Goal: Entertainment & Leisure: Browse casually

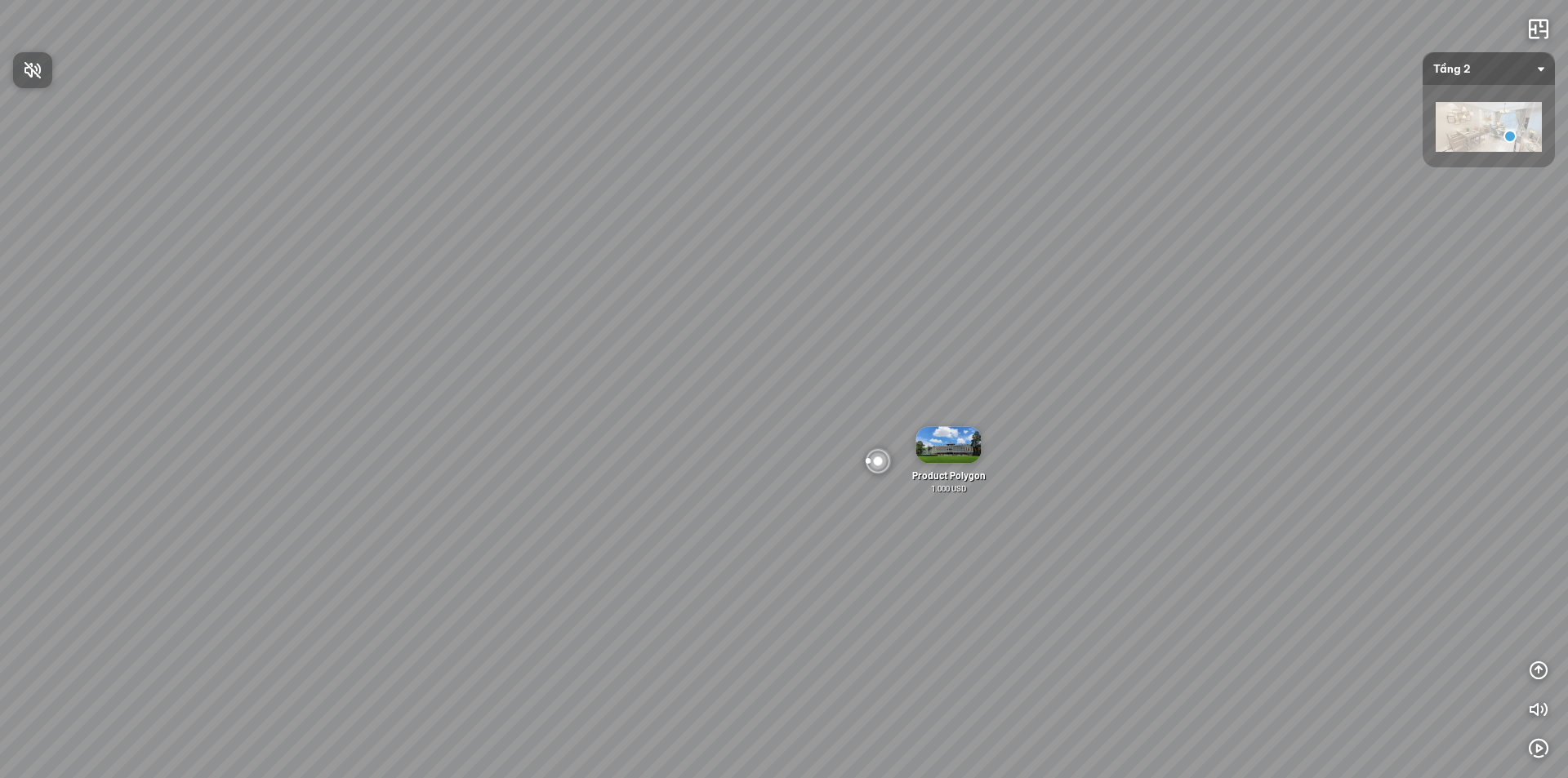
drag, startPoint x: 1116, startPoint y: 273, endPoint x: 347, endPoint y: 311, distance: 769.9
click at [379, 306] on div at bounding box center [784, 389] width 1568 height 778
drag, startPoint x: 1137, startPoint y: 285, endPoint x: 447, endPoint y: 302, distance: 690.2
click at [465, 305] on div "Location Polygon 10 km Brand Polygon Product Polygon 1.000 USD Facility Polygon" at bounding box center [784, 389] width 1568 height 778
drag, startPoint x: 807, startPoint y: 277, endPoint x: 648, endPoint y: 248, distance: 161.6
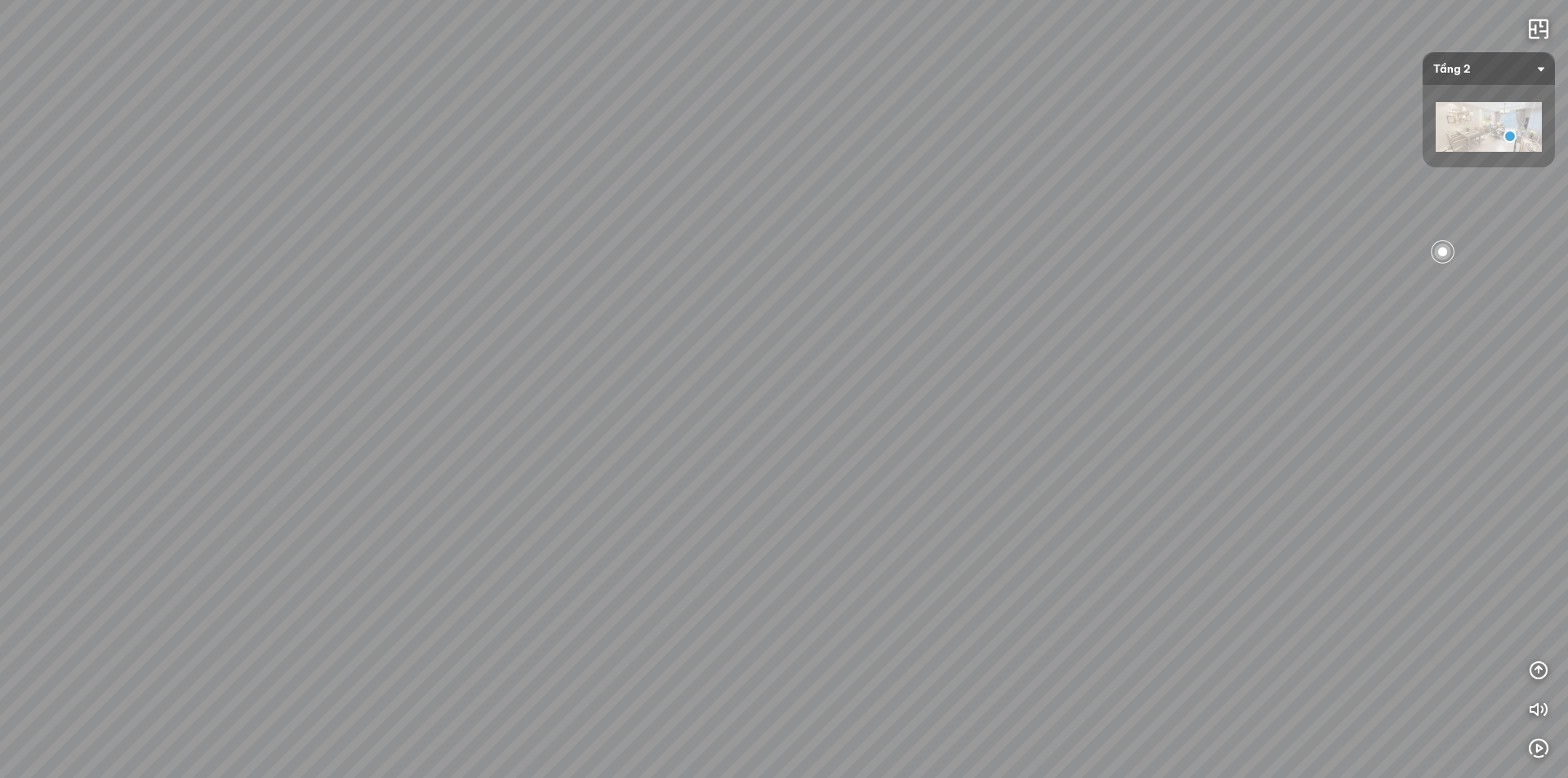
click at [665, 251] on div "Location Polygon 10 km Brand Polygon Product Polygon 1.000 USD Facility Polygon" at bounding box center [784, 389] width 1568 height 778
click at [905, 134] on div at bounding box center [903, 134] width 28 height 28
click at [784, 389] on div at bounding box center [784, 389] width 28 height 28
click at [79, 753] on span "Xem thêm" at bounding box center [86, 756] width 49 height 12
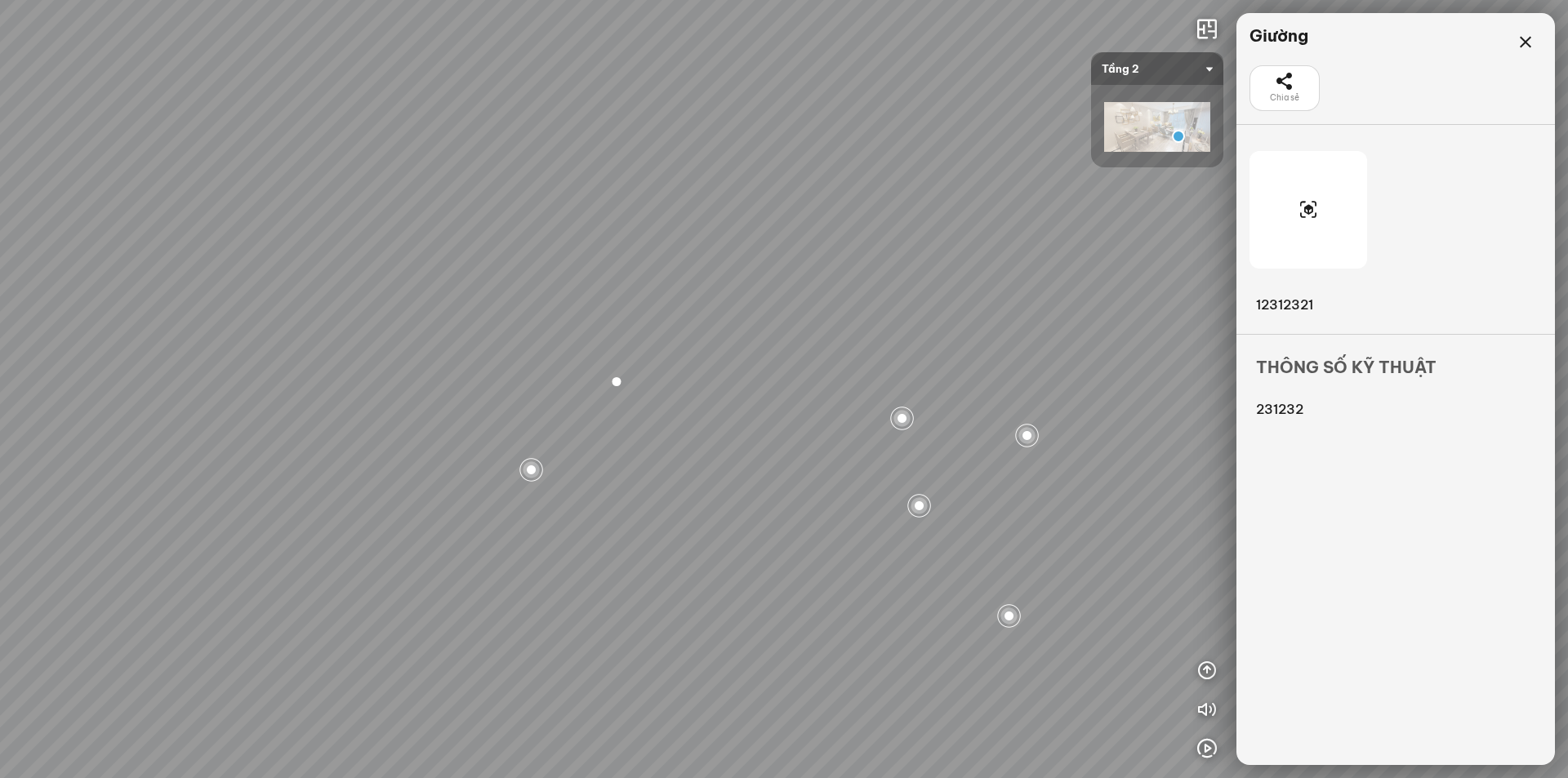
click at [1333, 212] on div at bounding box center [1309, 210] width 118 height 118
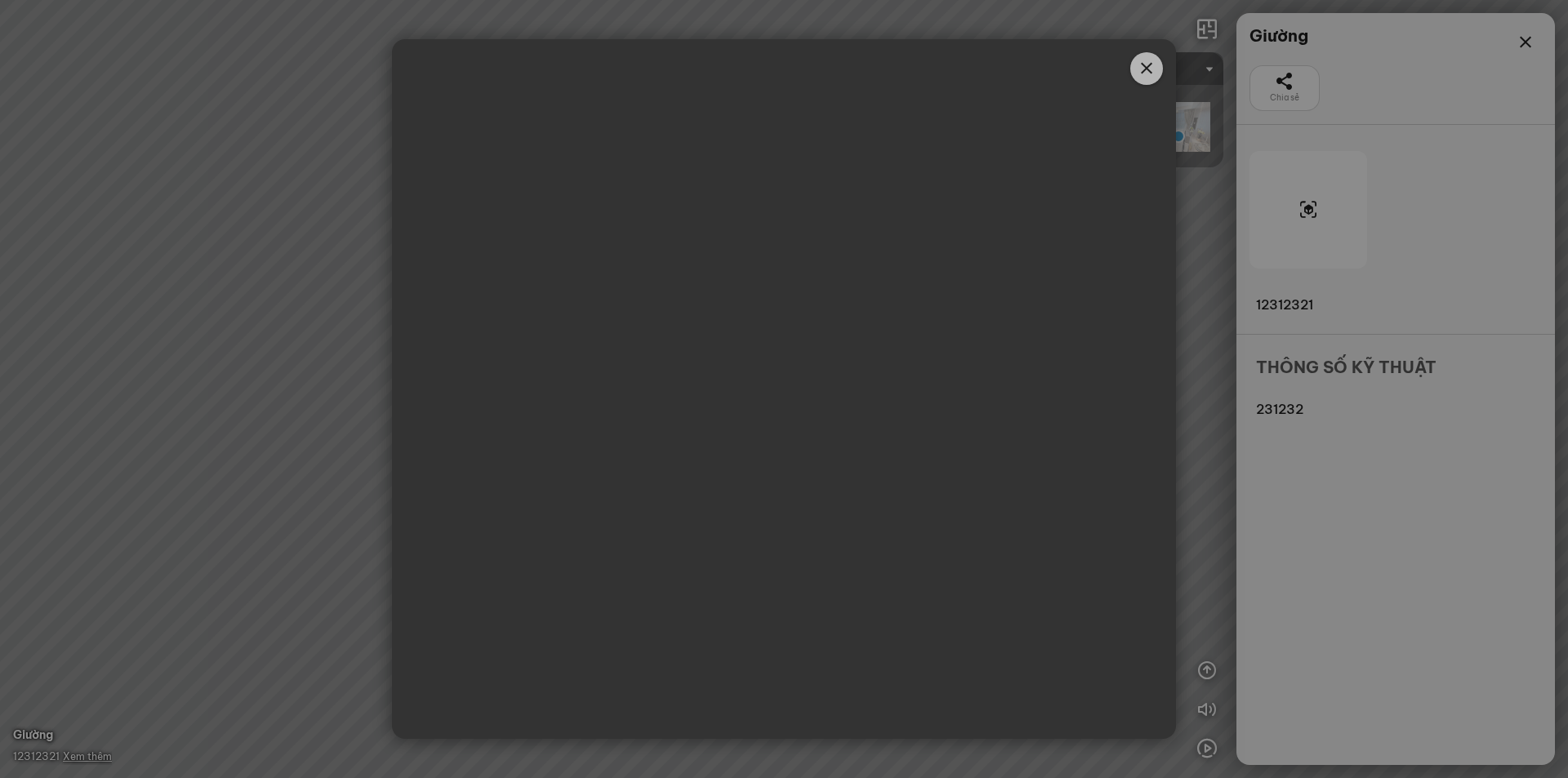
drag, startPoint x: 865, startPoint y: 412, endPoint x: 713, endPoint y: 81, distance: 364.2
click at [607, 162] on div "https://cdn3.clik.vn/clikvirtualtour/prod/info/model3d/1181/Hay_Can_2_Seate_GRU…" at bounding box center [784, 389] width 784 height 455
drag, startPoint x: 807, startPoint y: 292, endPoint x: 993, endPoint y: 509, distance: 285.8
click at [949, 510] on div "https://cdn3.clik.vn/clikvirtualtour/prod/info/model3d/1181/Hay_Can_2_Seate_GRU…" at bounding box center [784, 389] width 784 height 455
drag, startPoint x: 887, startPoint y: 473, endPoint x: 815, endPoint y: 156, distance: 325.1
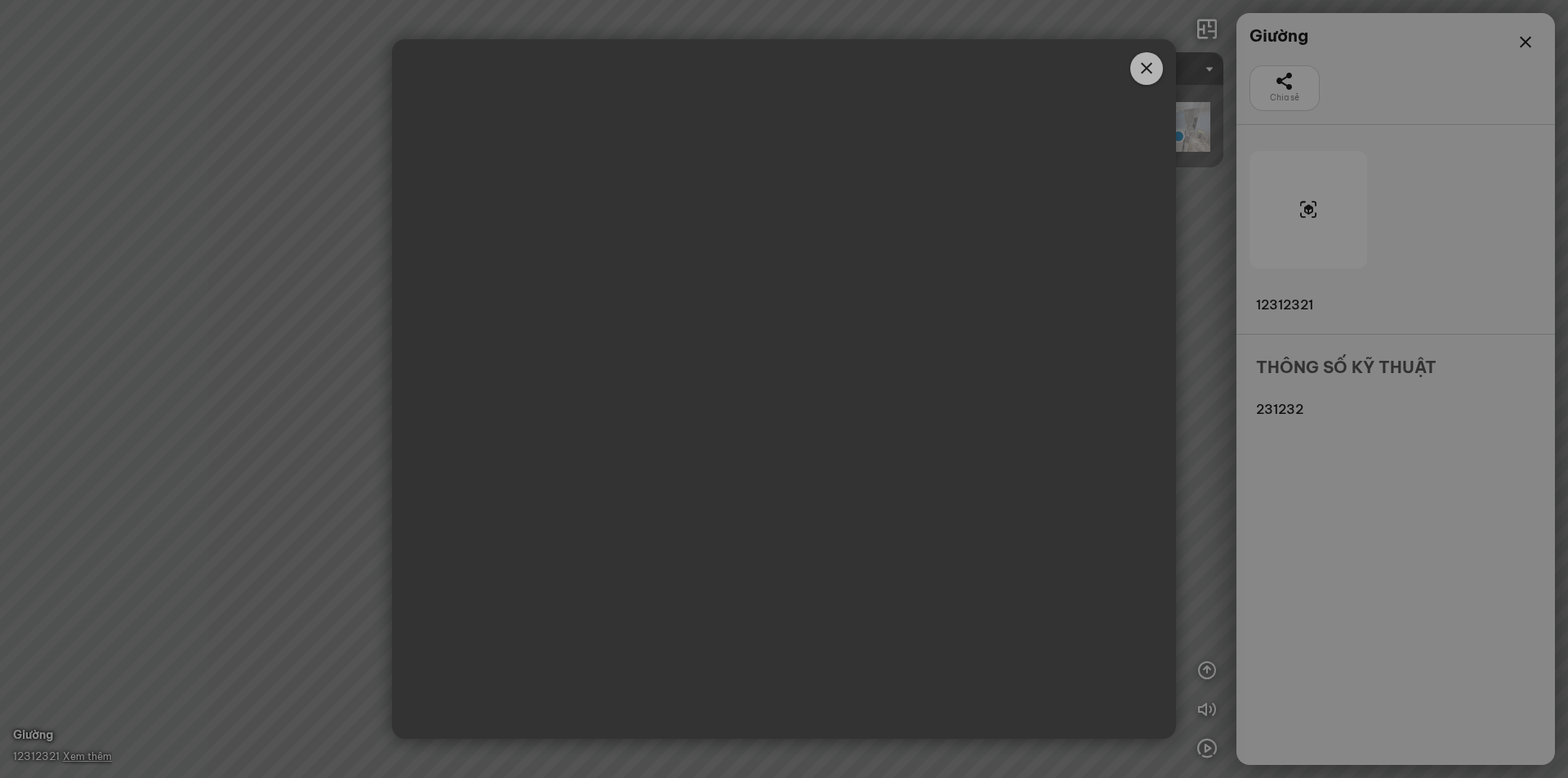
click at [815, 162] on div "https://cdn3.clik.vn/clikvirtualtour/prod/info/model3d/1181/Hay_Can_2_Seate_GRU…" at bounding box center [784, 389] width 784 height 455
drag, startPoint x: 830, startPoint y: 231, endPoint x: 727, endPoint y: 301, distance: 124.5
click at [732, 300] on div "https://cdn3.clik.vn/clikvirtualtour/prod/info/model3d/1181/Hay_Can_2_Seate_GRU…" at bounding box center [784, 389] width 784 height 455
click at [1129, 66] on div at bounding box center [784, 389] width 784 height 700
click at [1156, 57] on span "Close" at bounding box center [1147, 69] width 33 height 33
